Goal: Information Seeking & Learning: Find specific fact

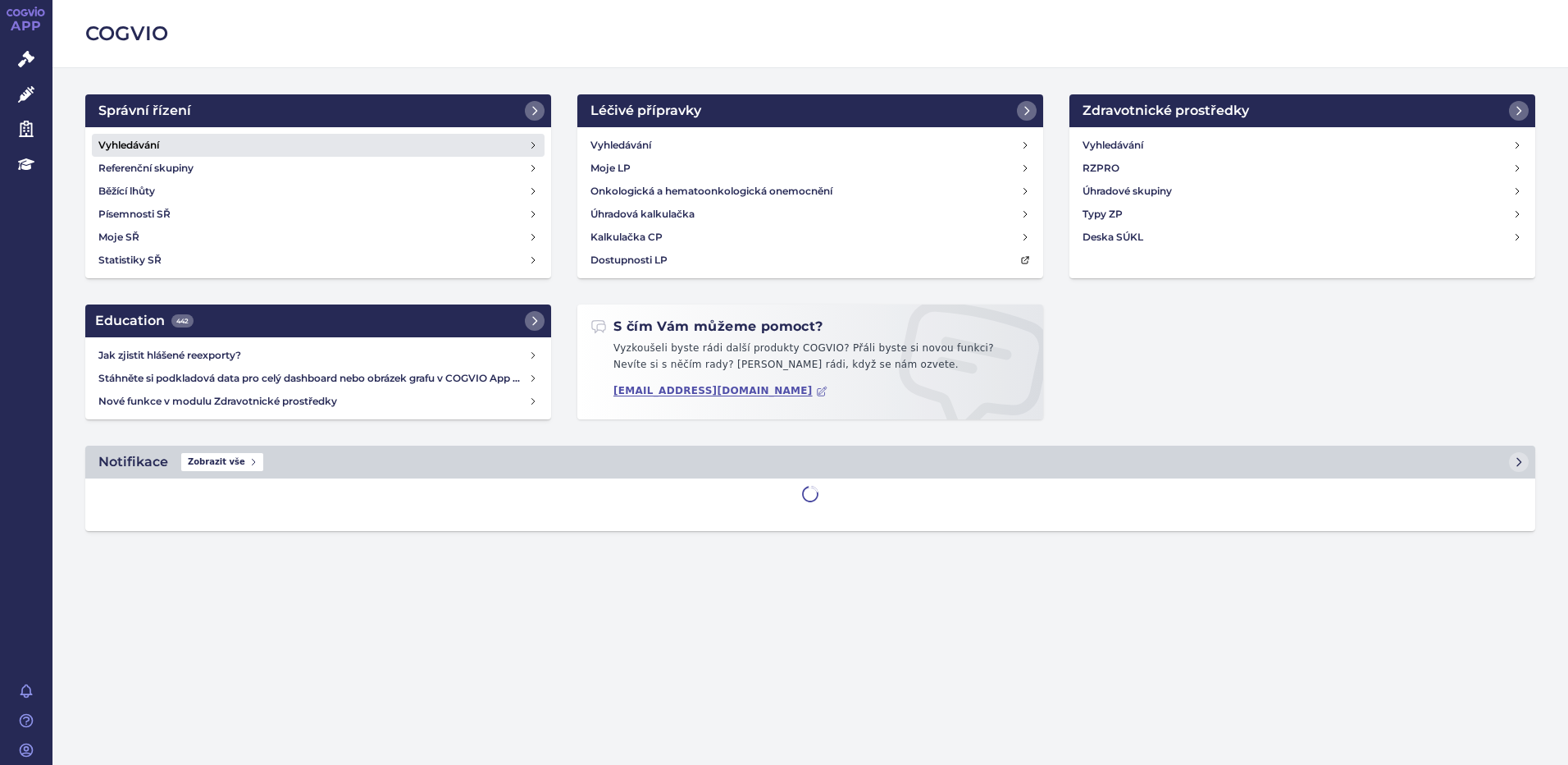
click at [117, 145] on h4 "Vyhledávání" at bounding box center [129, 145] width 61 height 17
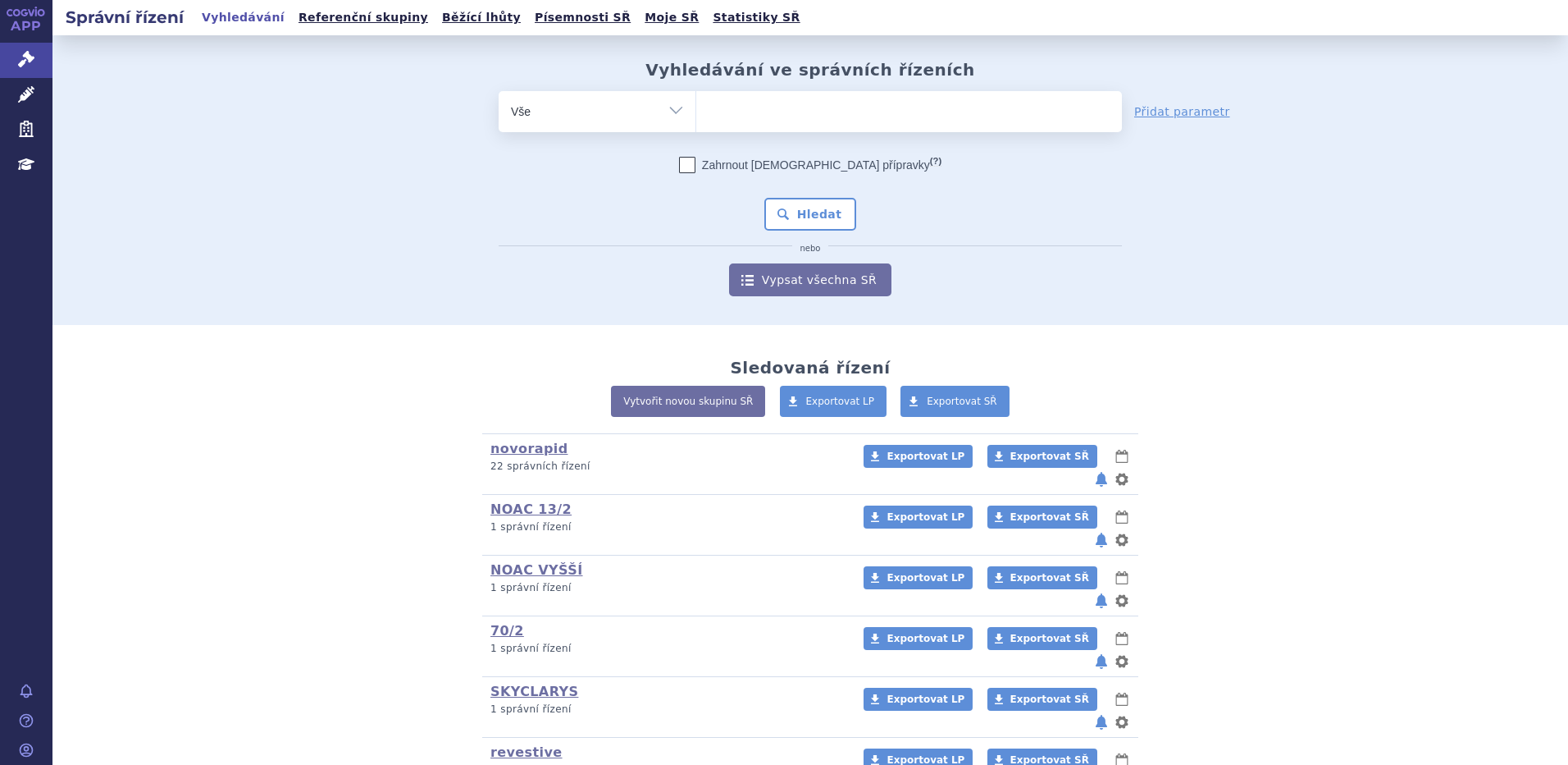
click at [733, 106] on ul at bounding box center [910, 108] width 426 height 35
click at [697, 106] on select at bounding box center [696, 110] width 1 height 41
type input "fi"
type input "fil"
type input "fils"
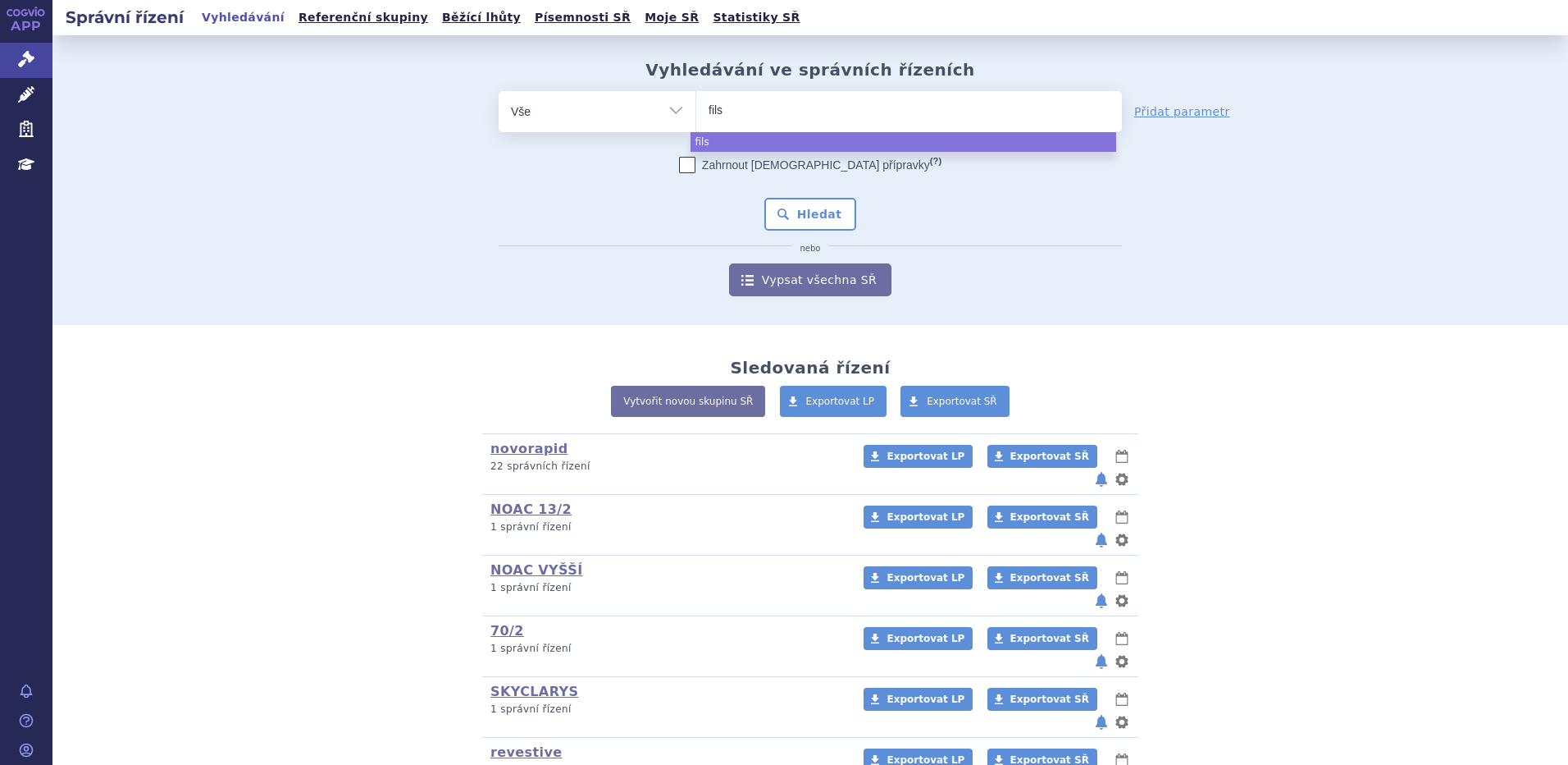
type input "filsu"
type input "filsuve"
type input "filsuvez"
select select "filsuvez"
click at [794, 220] on button "Hledat" at bounding box center [811, 215] width 92 height 33
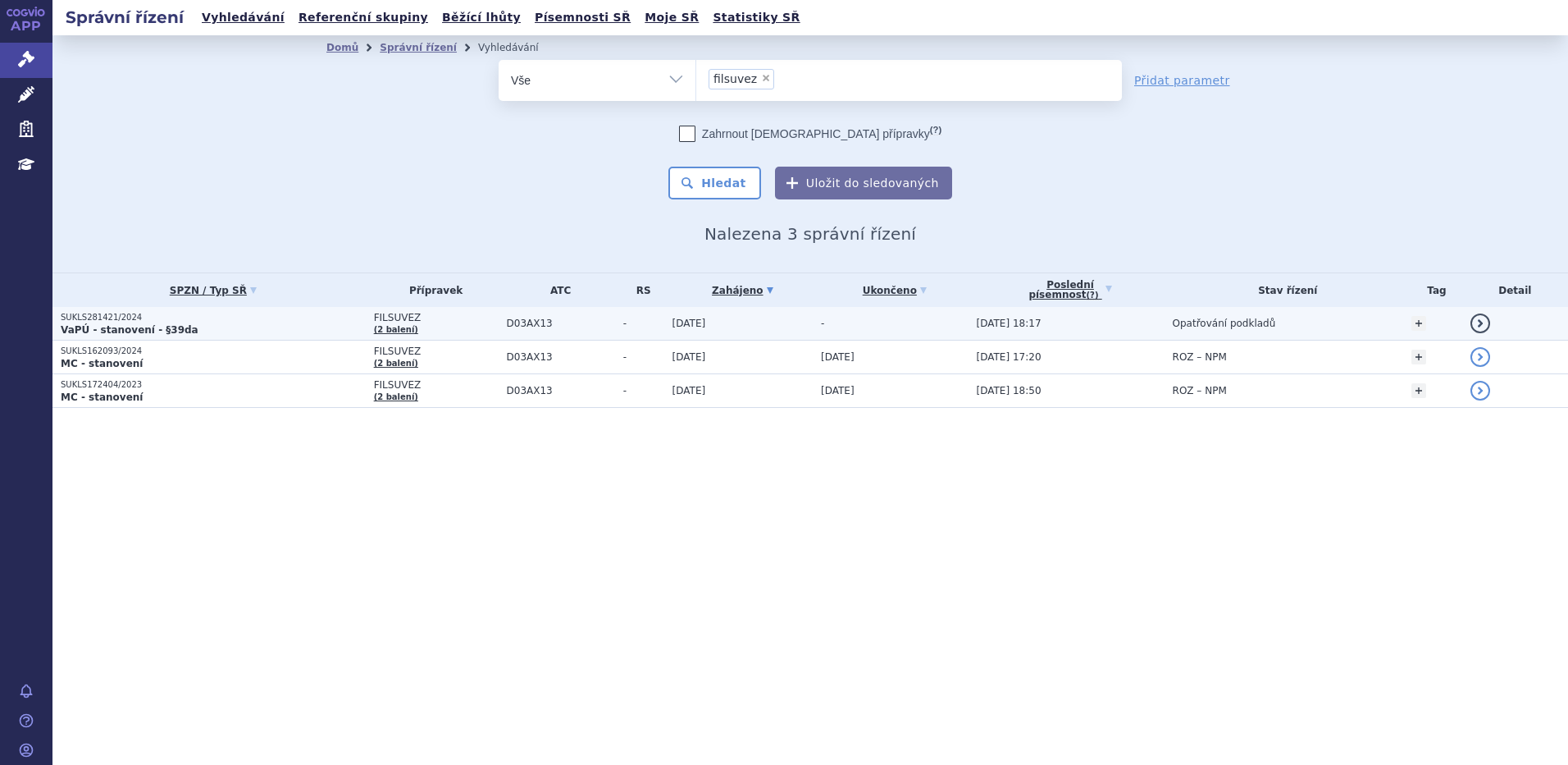
click at [131, 326] on strong "VaPÚ - stanovení - §39da" at bounding box center [130, 330] width 138 height 11
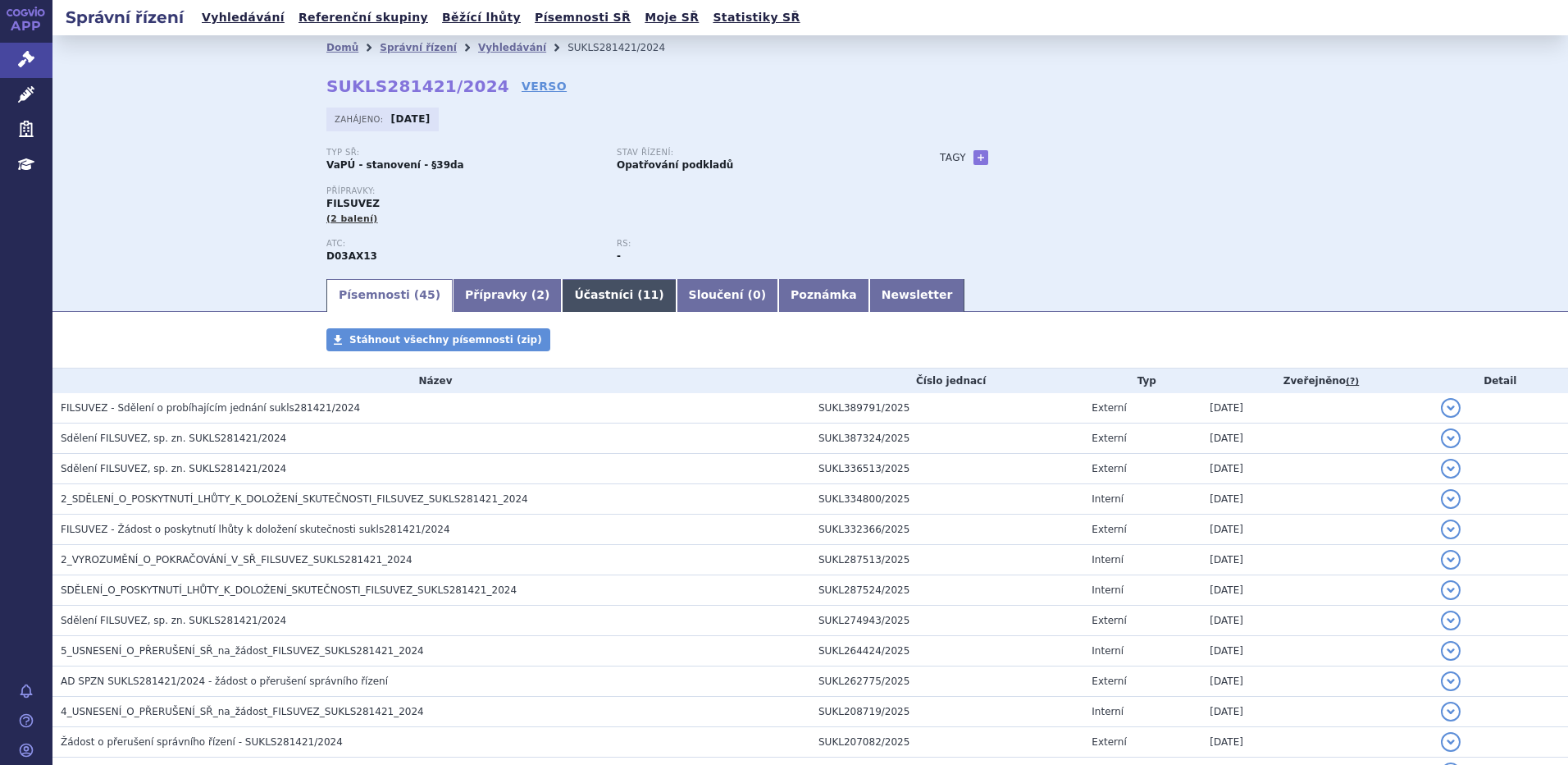
click at [565, 295] on link "Účastníci ( 11 )" at bounding box center [618, 296] width 114 height 33
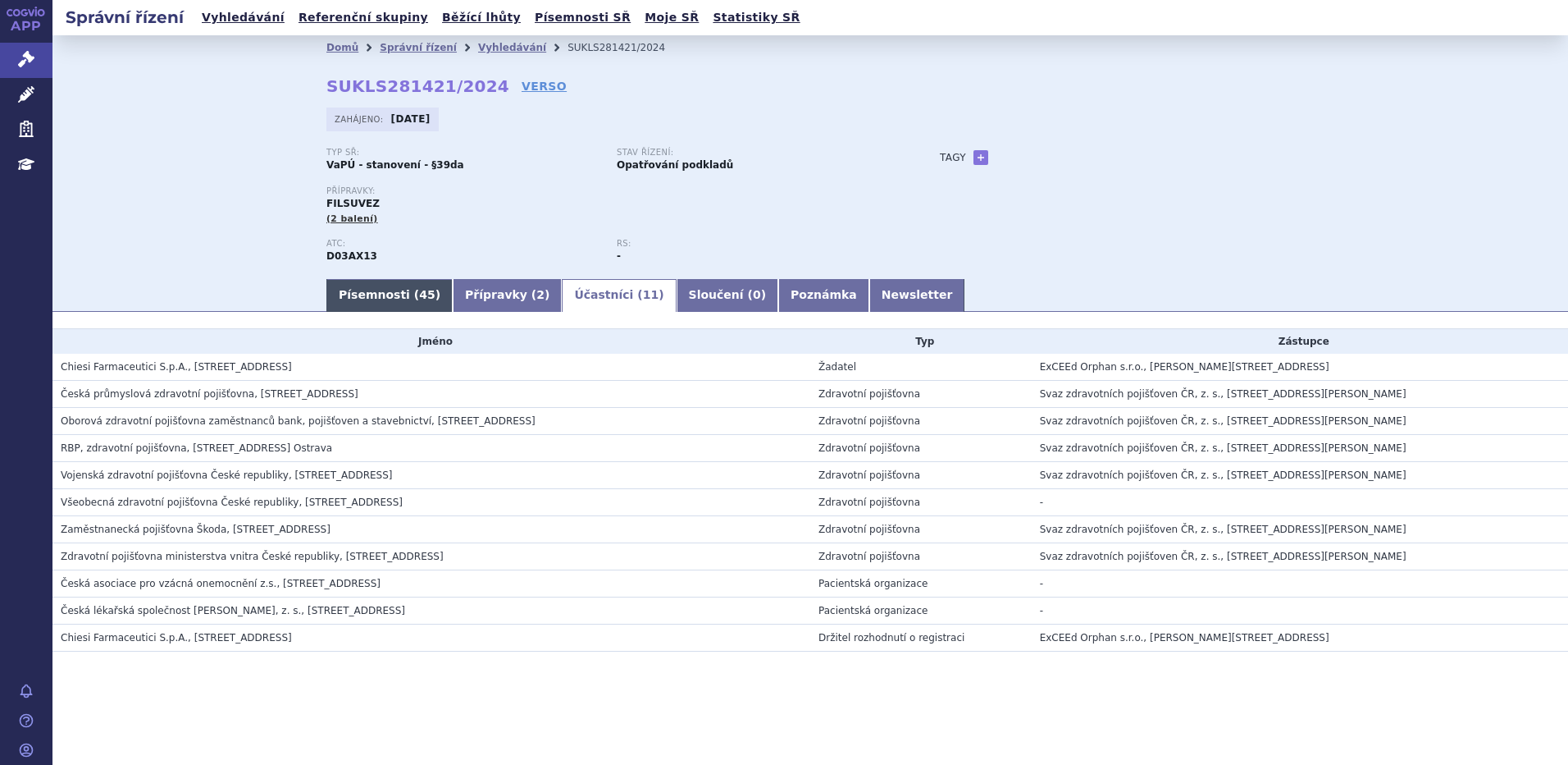
click at [401, 297] on link "Písemnosti ( 45 )" at bounding box center [389, 296] width 126 height 33
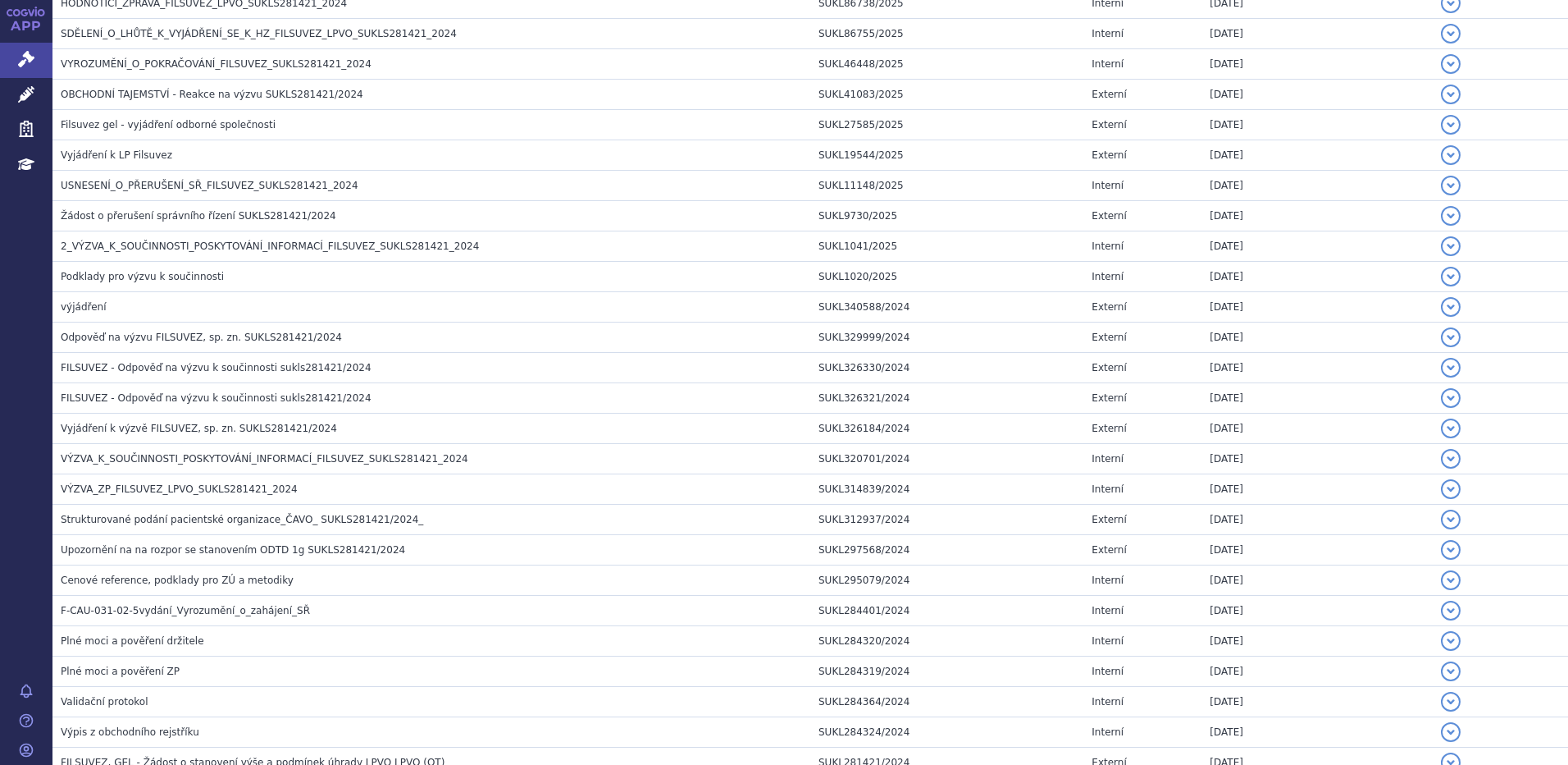
scroll to position [1093, 0]
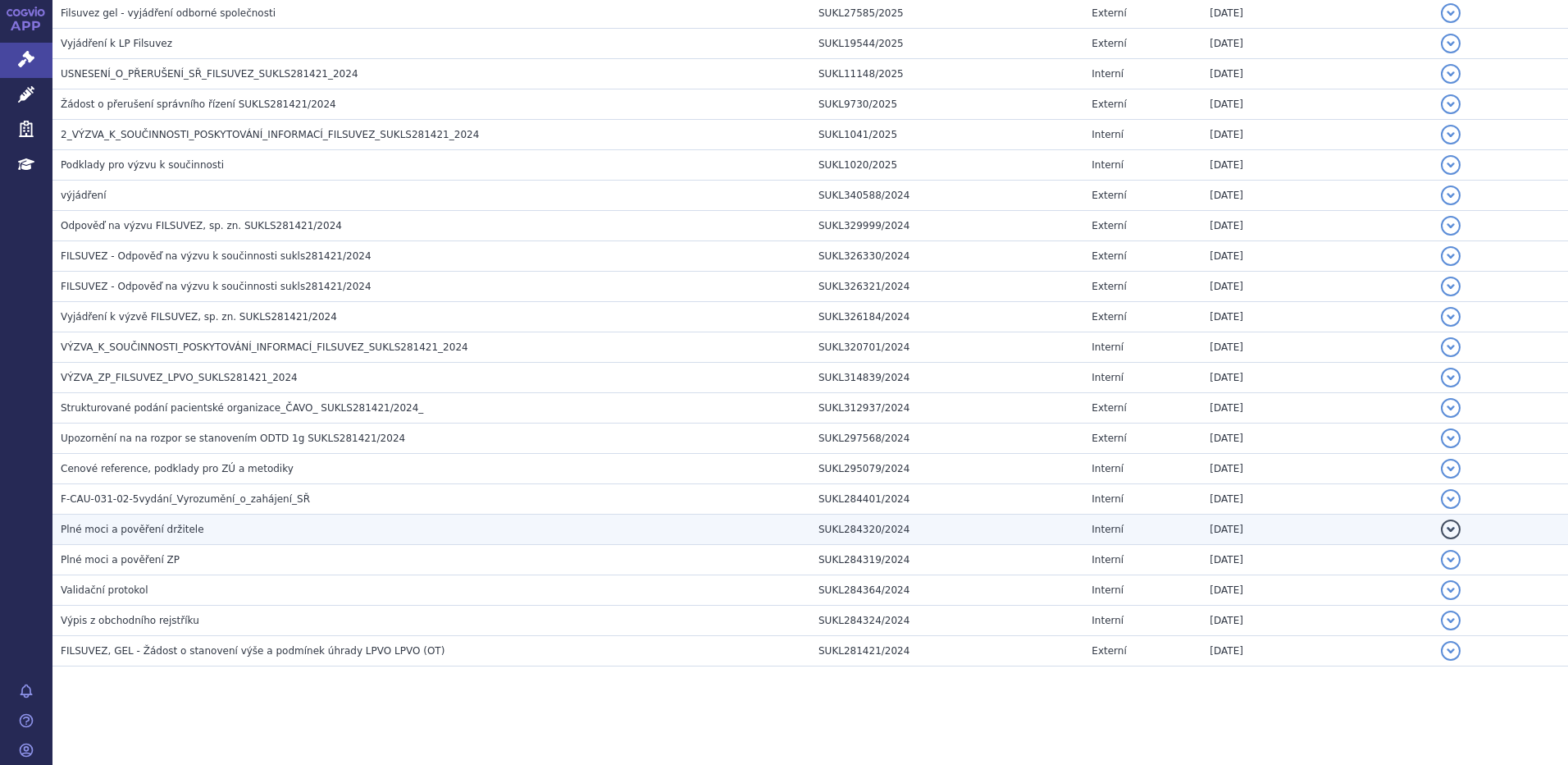
click at [157, 528] on span "Plné moci a pověření držitele" at bounding box center [133, 529] width 144 height 11
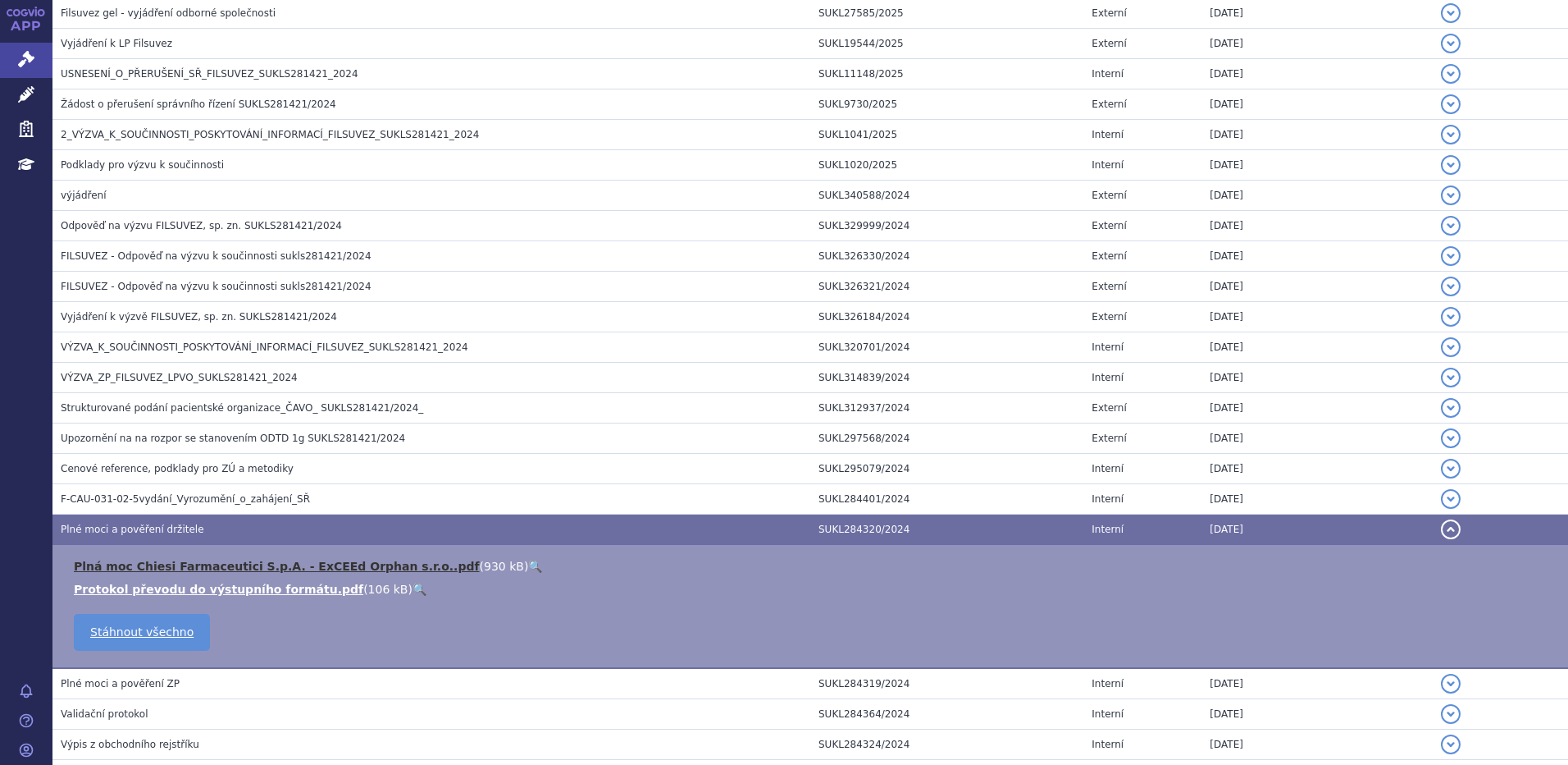
click at [203, 566] on link "Plná moc Chiesi Farmaceutici S.p.A. - ExCEEd Orphan s.r.o..pdf" at bounding box center [277, 566] width 406 height 13
